Goal: Task Accomplishment & Management: Use online tool/utility

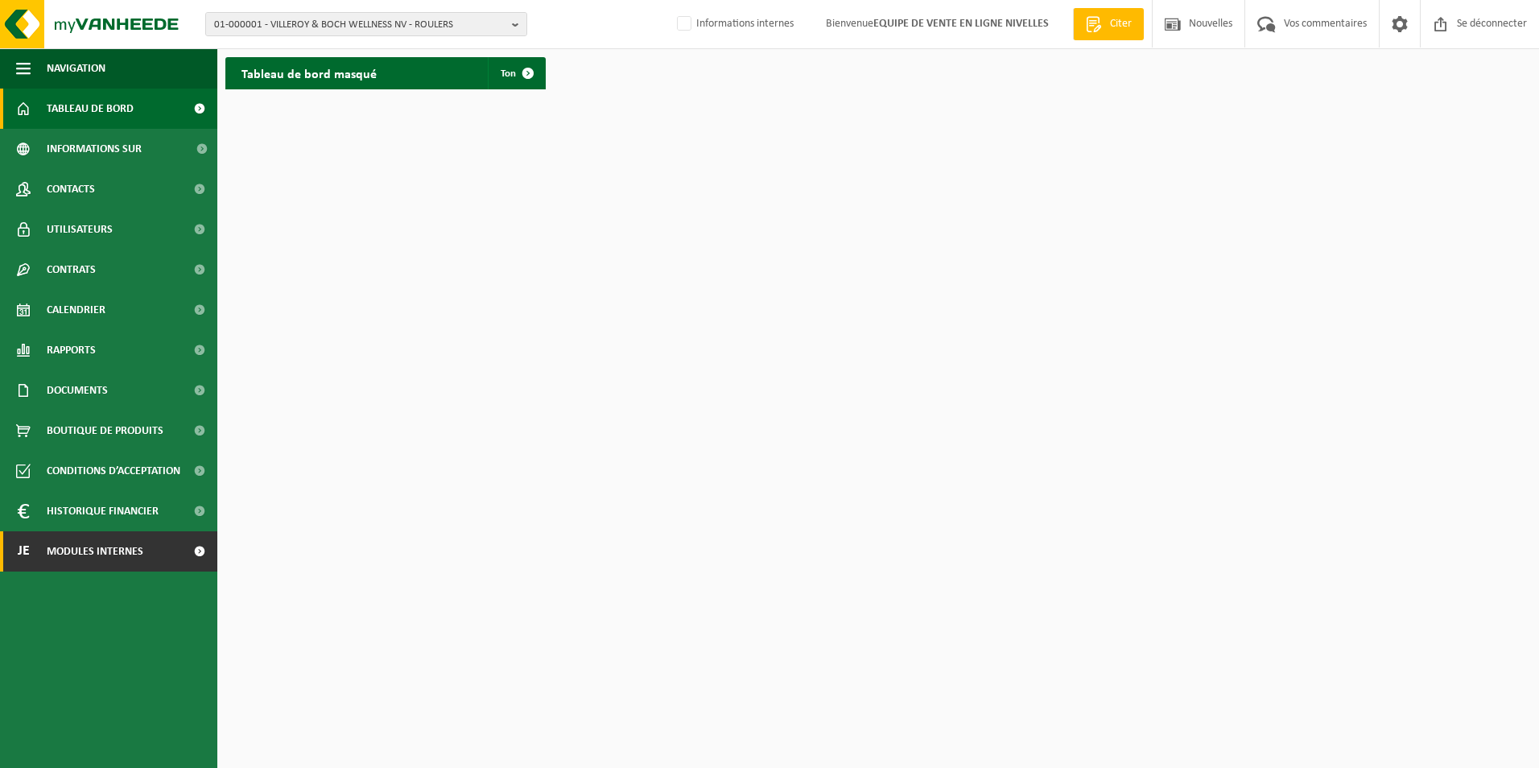
click at [95, 550] on span "Modules internes" at bounding box center [95, 551] width 97 height 40
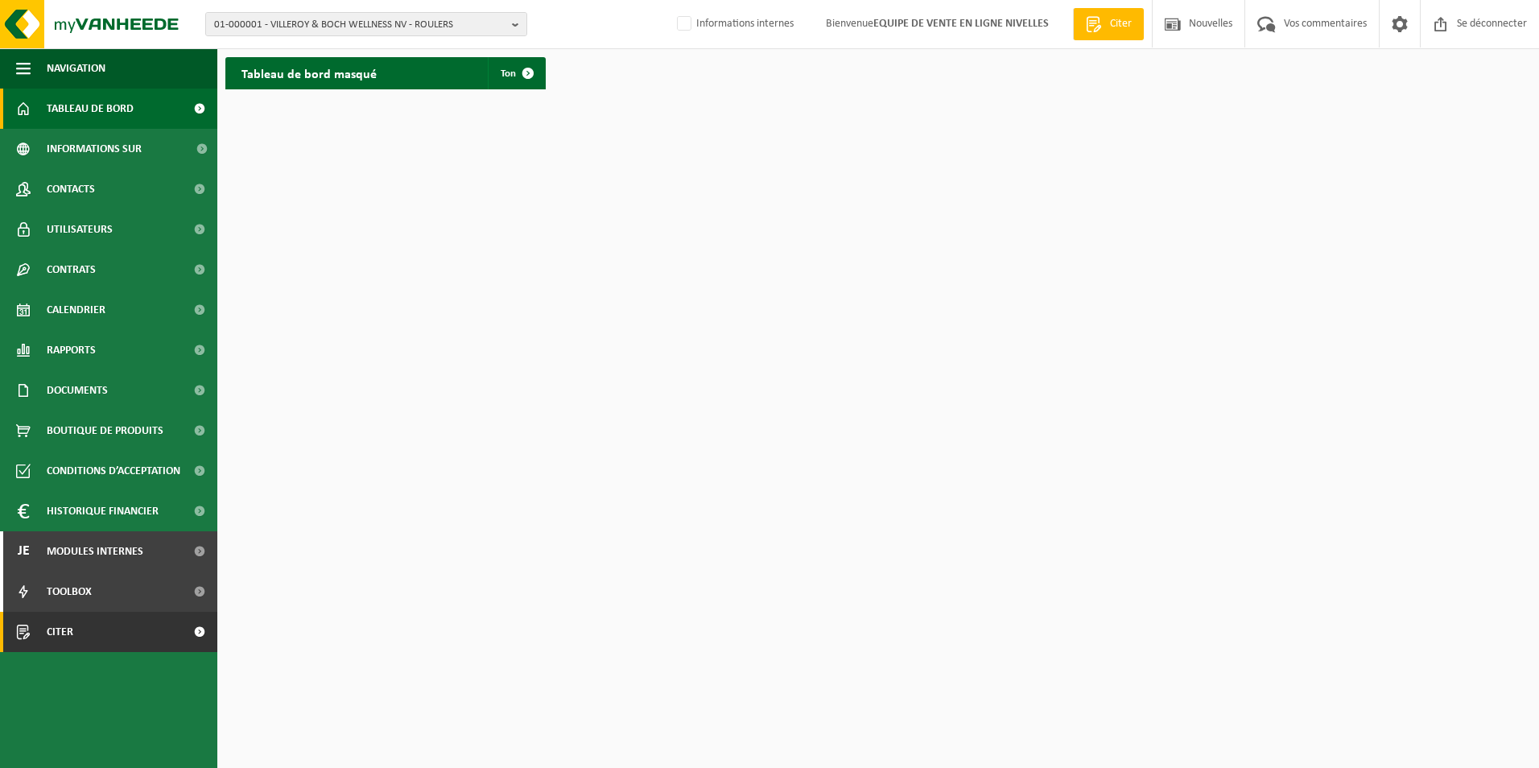
click at [60, 630] on span "Citer" at bounding box center [60, 632] width 27 height 40
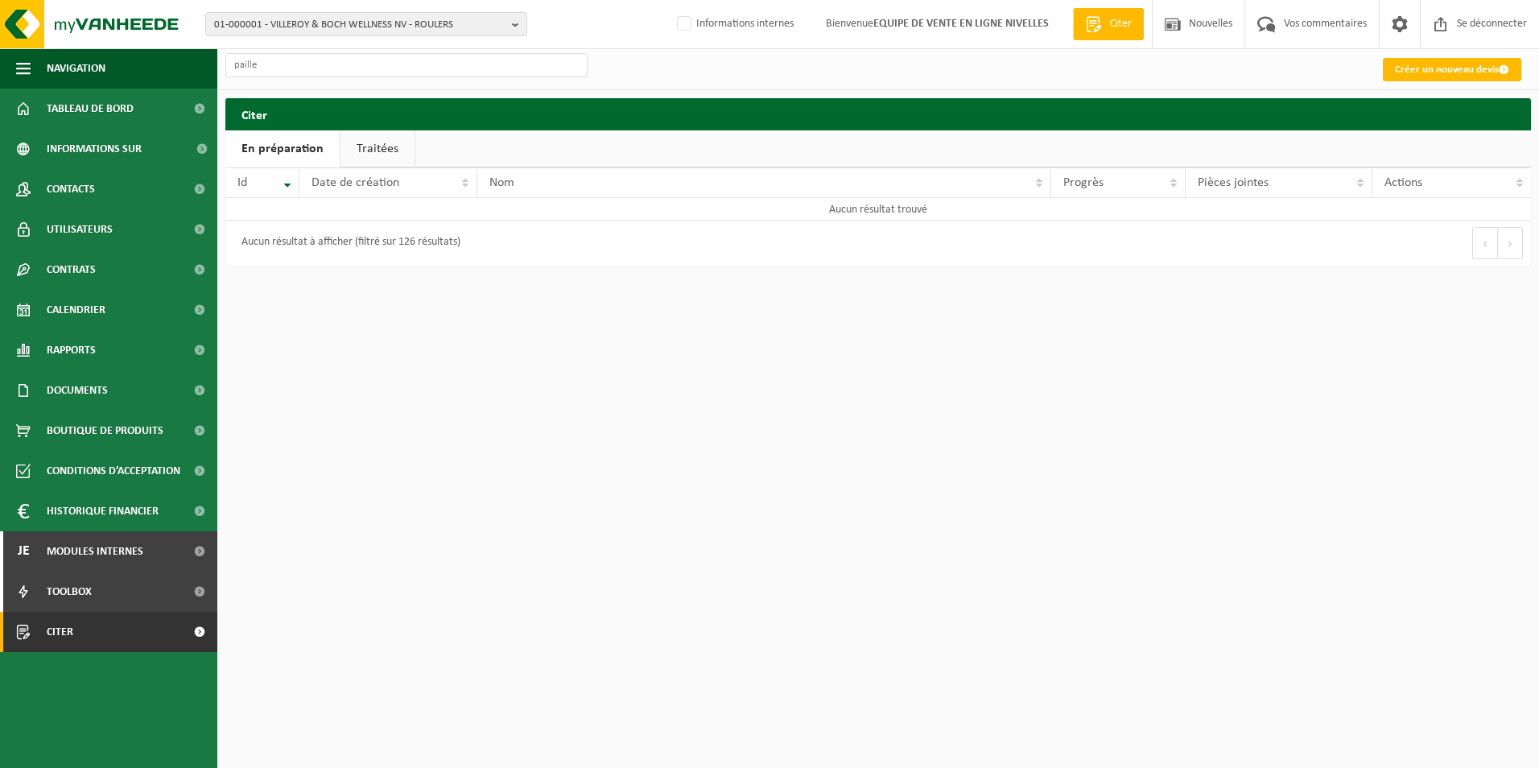
type input "paille"
click at [368, 144] on link "Traitées" at bounding box center [377, 148] width 74 height 37
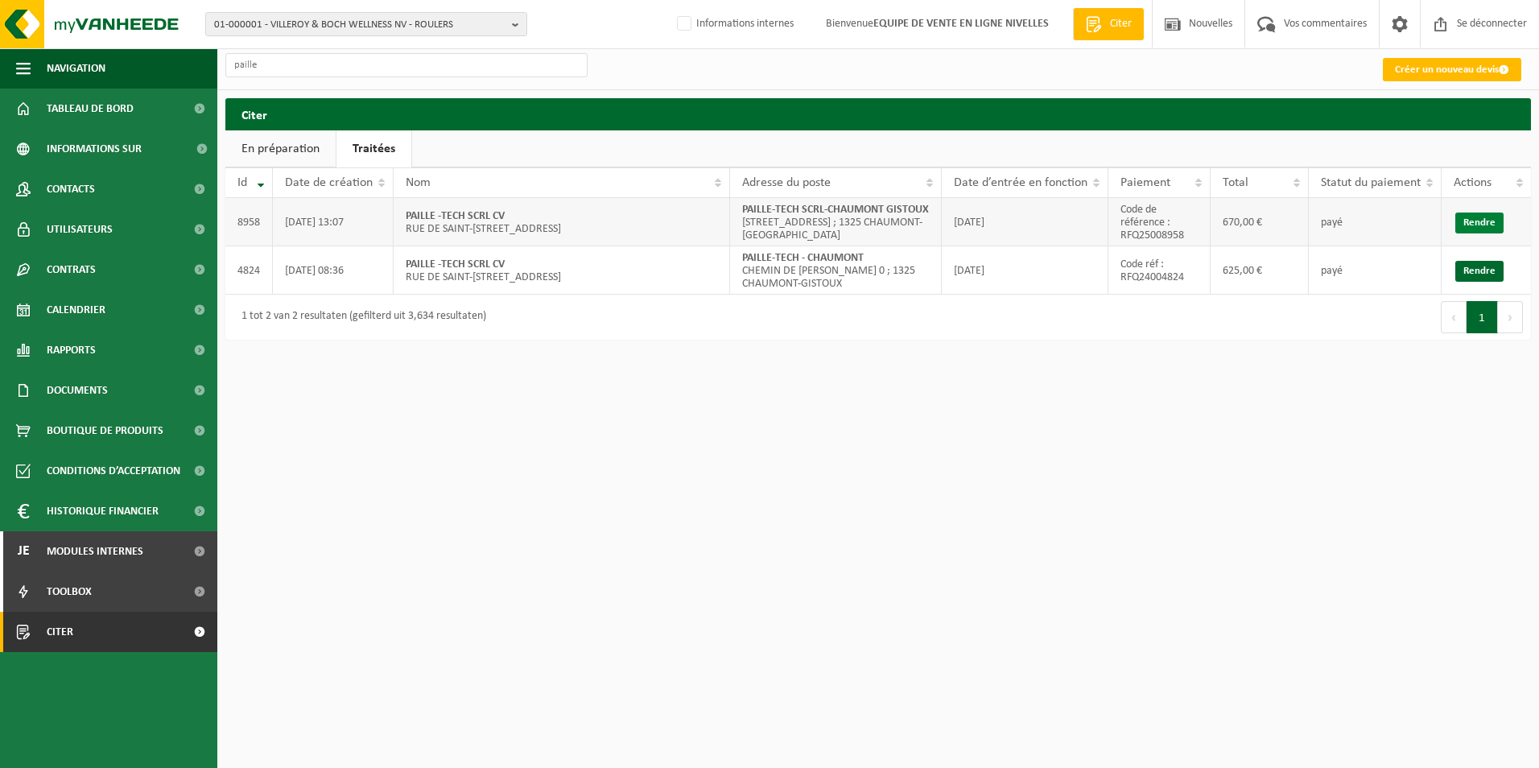
click at [1480, 225] on link "Rendre" at bounding box center [1479, 222] width 48 height 21
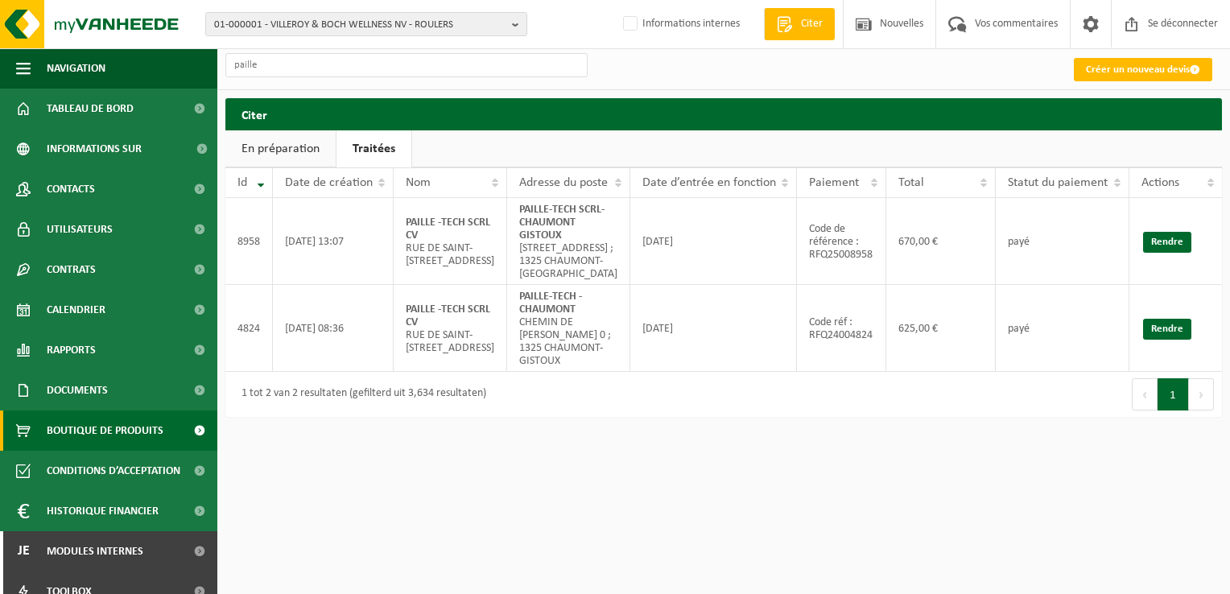
scroll to position [58, 0]
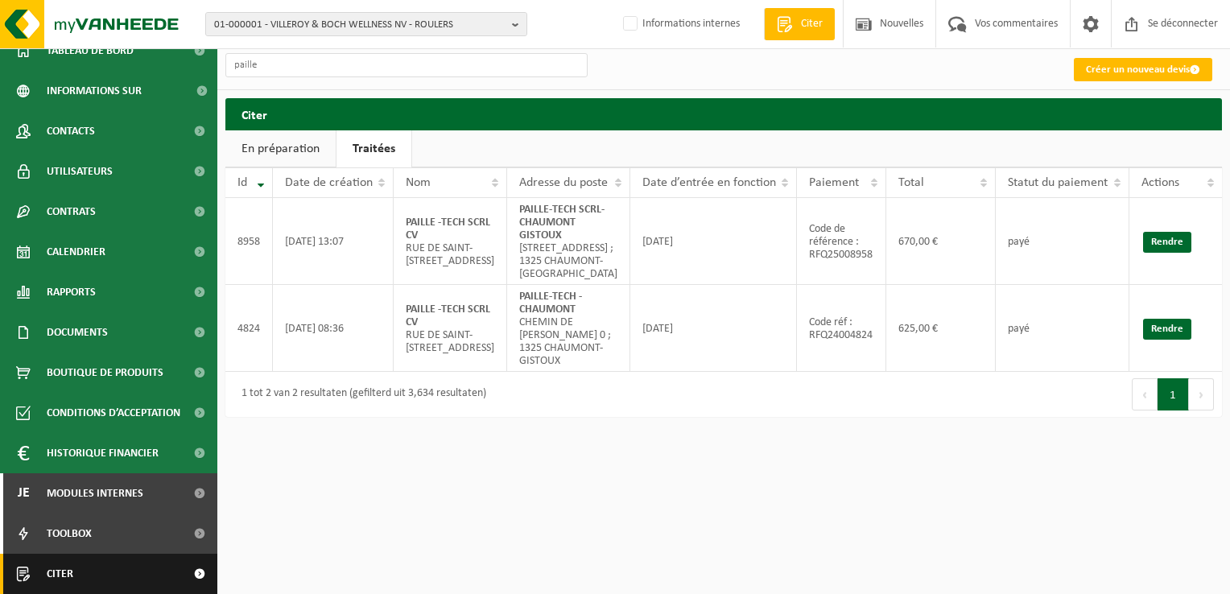
click at [114, 579] on link "Citer" at bounding box center [108, 574] width 217 height 40
